Goal: Find specific page/section

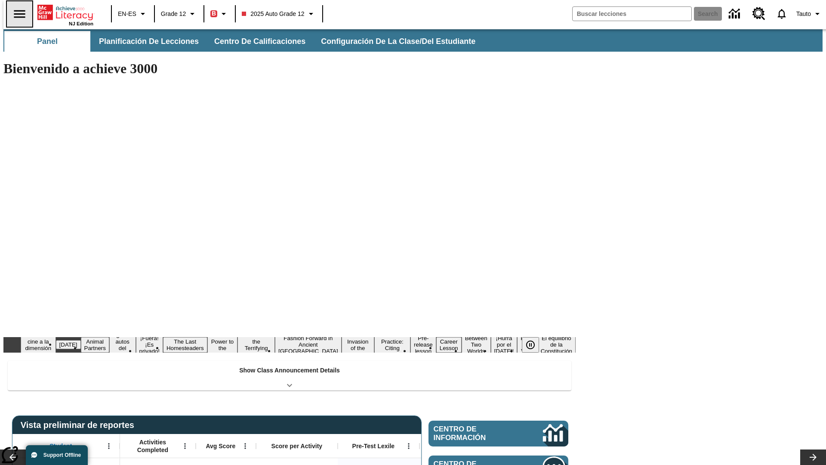
click at [16, 14] on icon "Abrir el menú lateral" at bounding box center [19, 14] width 11 height 8
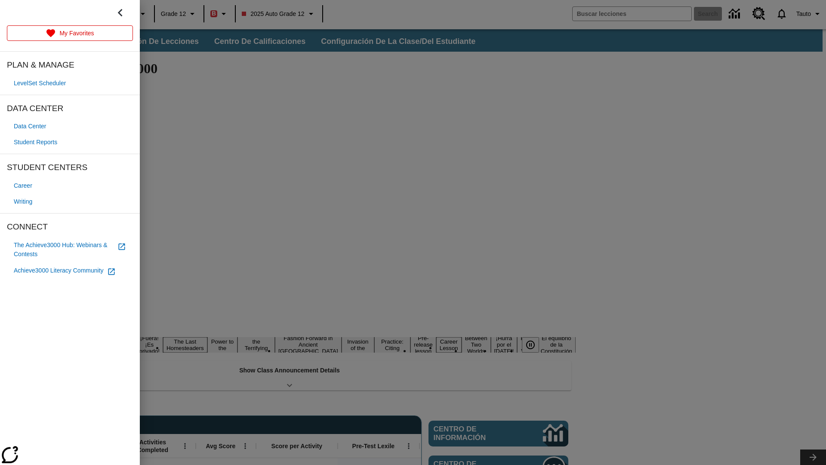
click at [37, 142] on span "Student Reports" at bounding box center [35, 142] width 43 height 9
